Goal: Information Seeking & Learning: Compare options

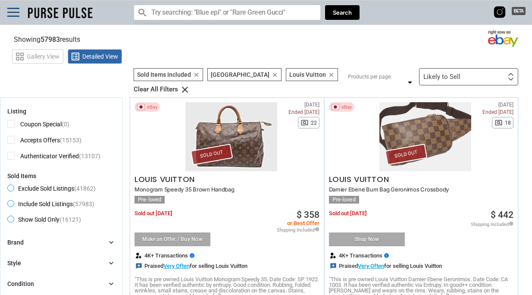
click at [10, 189] on span "Exclude Sold Listings (41862)" at bounding box center [51, 190] width 88 height 10
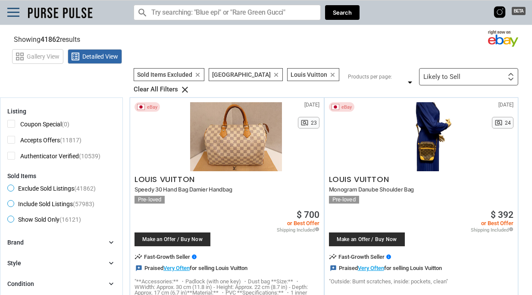
click at [329, 75] on icon "clear" at bounding box center [332, 75] width 6 height 6
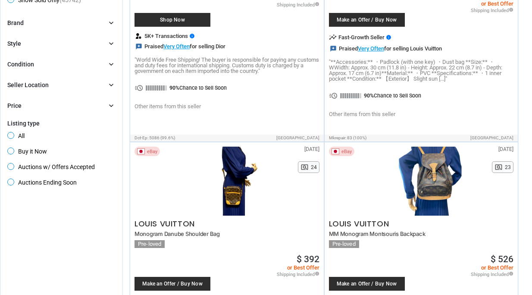
scroll to position [220, 0]
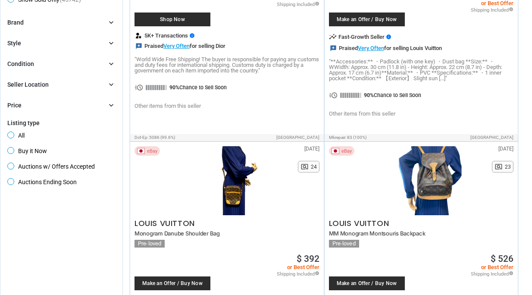
click at [28, 147] on span "Buy it Now" at bounding box center [27, 152] width 40 height 10
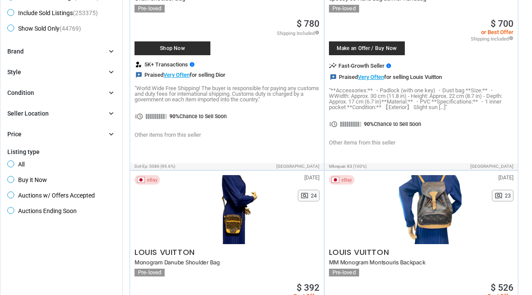
scroll to position [154, 0]
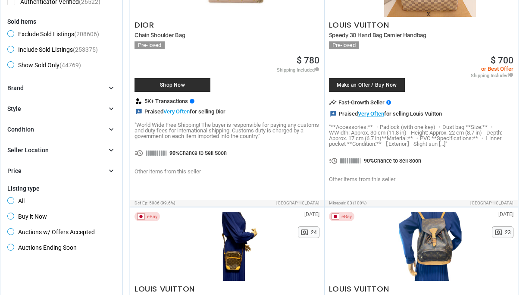
click at [75, 90] on div "Brand chevron_right" at bounding box center [61, 88] width 108 height 9
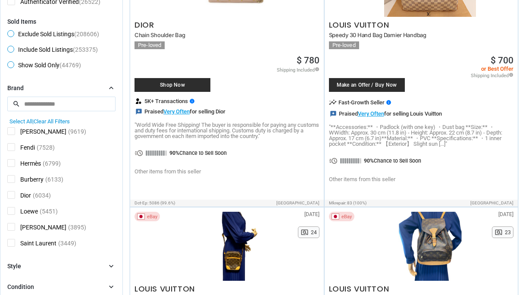
scroll to position [88, 0]
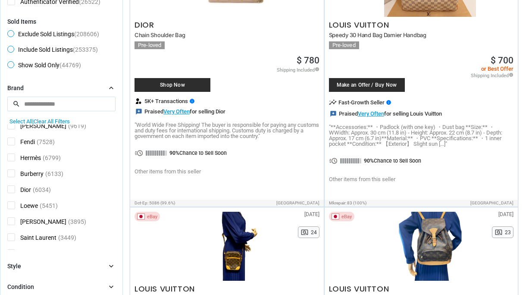
click at [11, 203] on span "Loewe" at bounding box center [22, 206] width 31 height 11
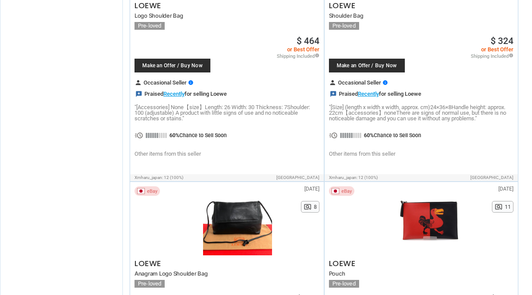
scroll to position [2542, 0]
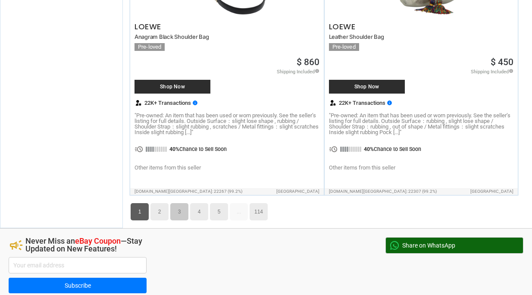
click at [182, 203] on link "3" at bounding box center [179, 211] width 18 height 17
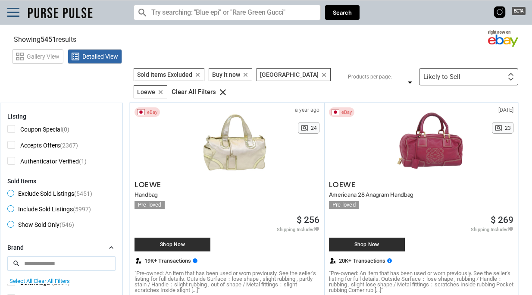
click at [159, 36] on section "Showing 5451 results Loading Results ... (9.10%)" at bounding box center [266, 37] width 532 height 17
click at [176, 12] on input "Search for models" at bounding box center [227, 13] width 187 height 16
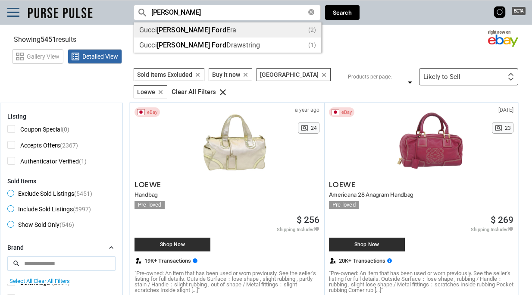
click at [212, 28] on span "Ford" at bounding box center [219, 30] width 15 height 8
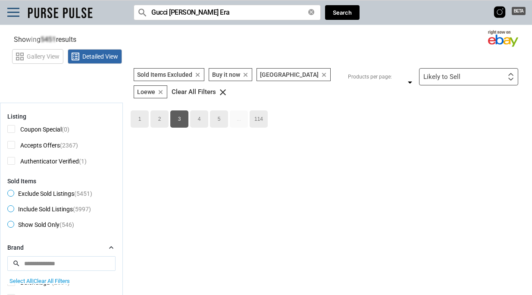
click at [164, 89] on icon "clear" at bounding box center [160, 92] width 6 height 6
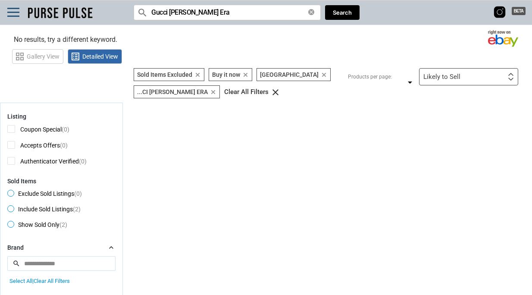
click at [247, 73] on icon "clear" at bounding box center [245, 75] width 6 height 6
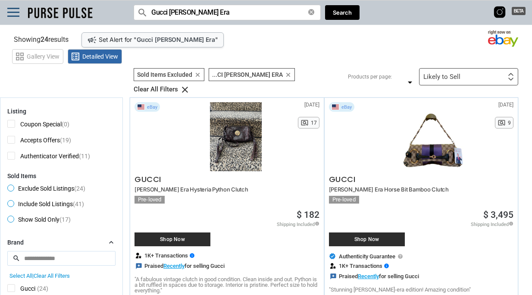
drag, startPoint x: 230, startPoint y: 14, endPoint x: 182, endPoint y: 12, distance: 47.5
click at [182, 12] on input "Gucci [PERSON_NAME] Era" at bounding box center [227, 13] width 187 height 16
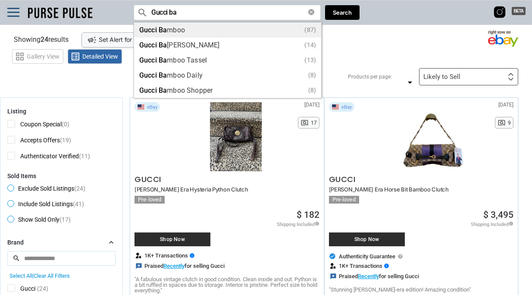
click at [172, 32] on div "Gucci Ba mboo (87)" at bounding box center [227, 30] width 177 height 6
type input "Gucci Bamboo"
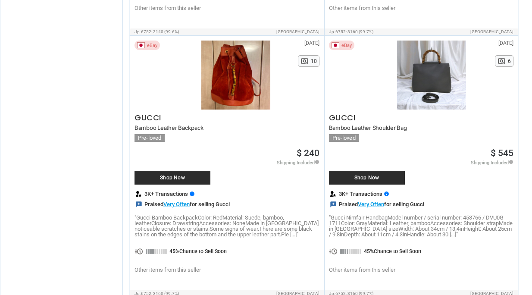
scroll to position [5781, 0]
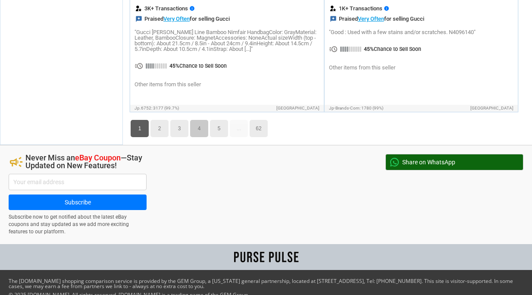
click at [204, 120] on link "4" at bounding box center [199, 128] width 18 height 17
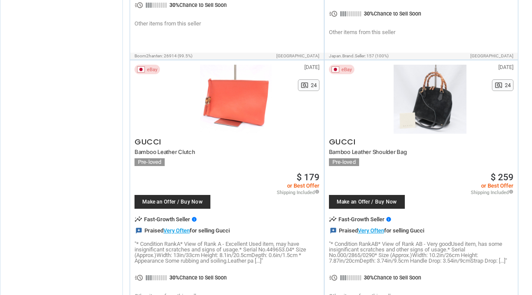
scroll to position [1597, 0]
